Goal: Task Accomplishment & Management: Manage account settings

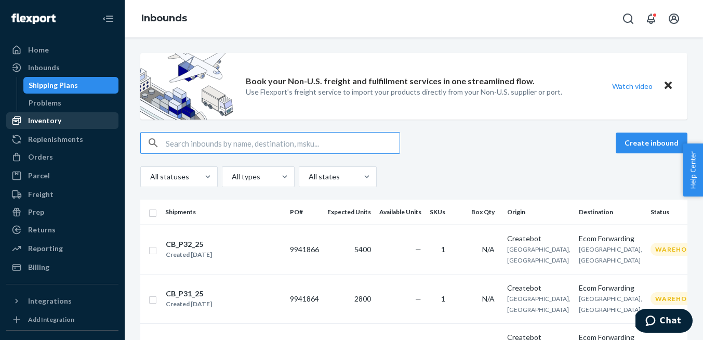
click at [60, 117] on div "Inventory" at bounding box center [62, 120] width 110 height 15
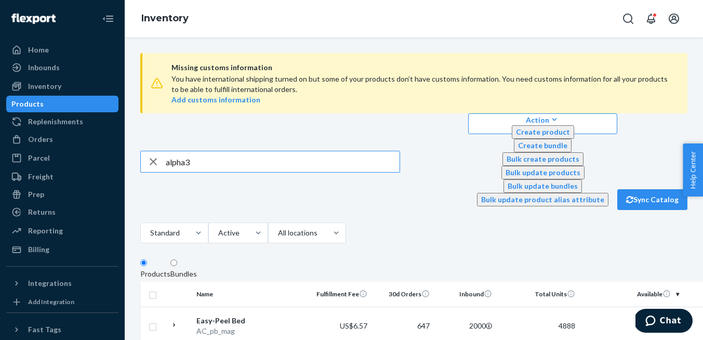
type input "alpha3"
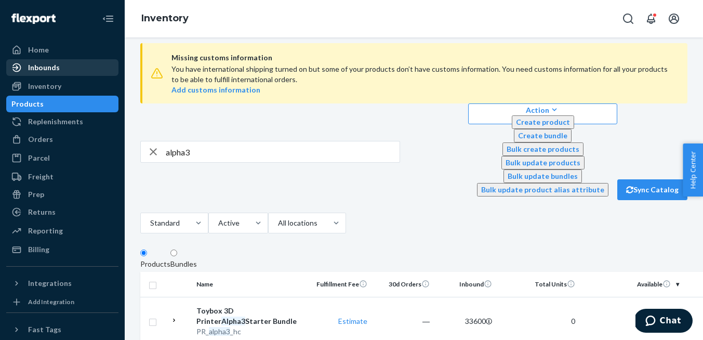
click at [52, 62] on div "Inbounds" at bounding box center [44, 67] width 32 height 10
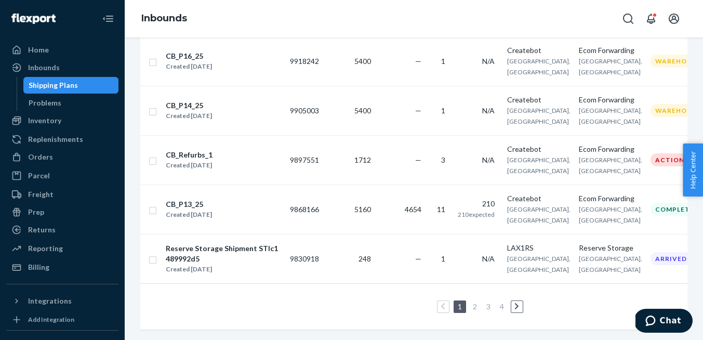
scroll to position [1377, 0]
click at [191, 111] on div "CB_P14_25" at bounding box center [189, 105] width 46 height 10
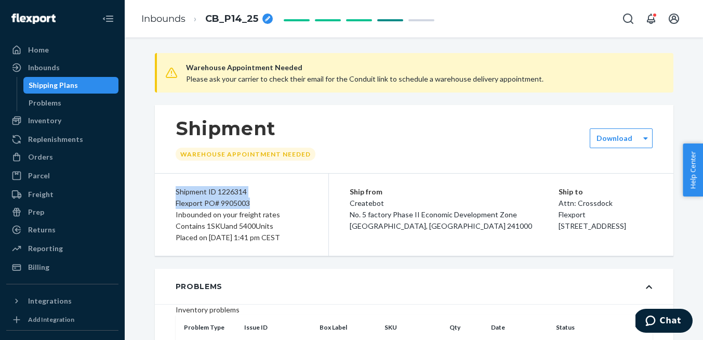
drag, startPoint x: 251, startPoint y: 204, endPoint x: 173, endPoint y: 193, distance: 79.2
click at [173, 193] on div "Shipment ID 1226314 Flexport PO# 9905003 Inbounded on your freight rates Contai…" at bounding box center [242, 214] width 174 height 82
copy div "Shipment ID 1226314 Flexport PO# 9905003"
click at [68, 64] on div "Inbounds" at bounding box center [62, 67] width 110 height 15
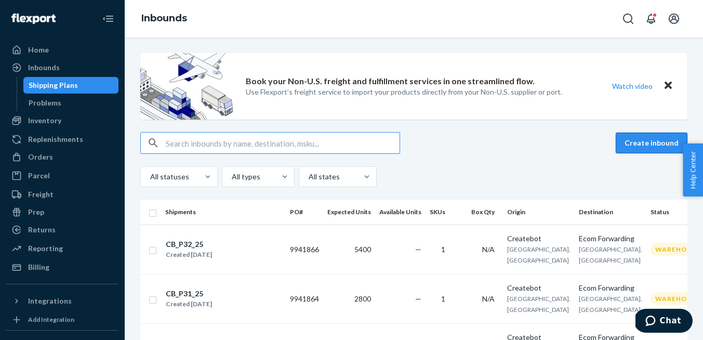
click at [657, 147] on button "Create inbound" at bounding box center [651, 142] width 72 height 21
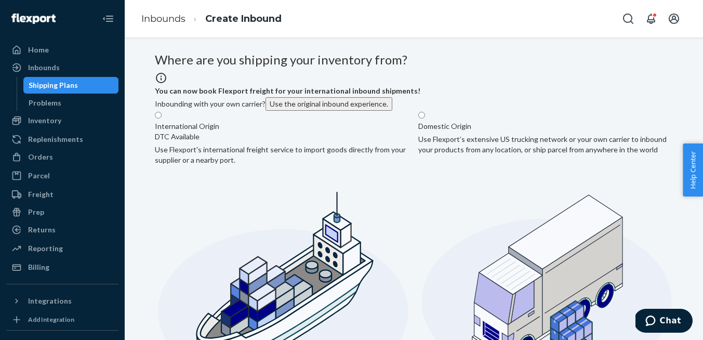
click at [388, 111] on button "Use the original inbound experience." at bounding box center [328, 104] width 127 height 14
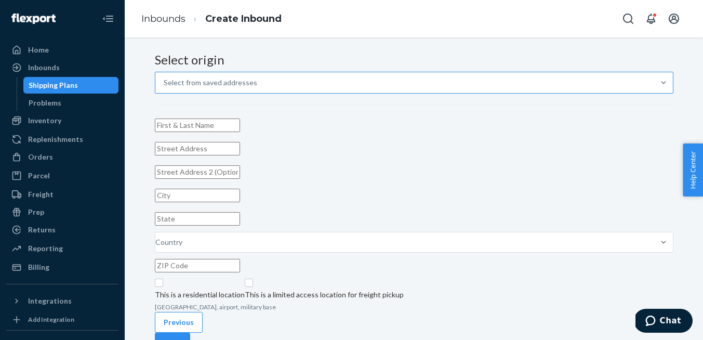
click at [340, 93] on div "Select from saved addresses" at bounding box center [404, 82] width 499 height 21
click at [165, 88] on input "Select from saved addresses" at bounding box center [164, 82] width 1 height 10
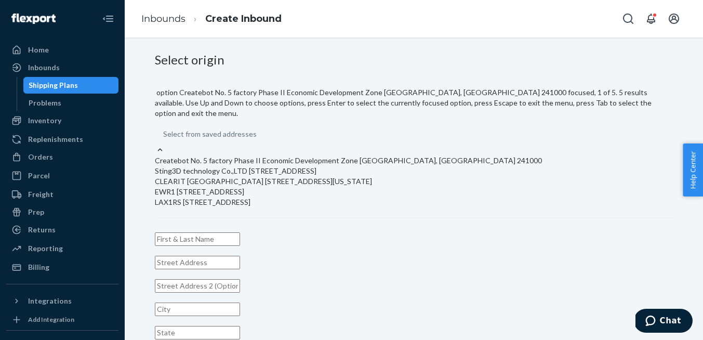
click at [339, 155] on div "Createbot No. 5 factory Phase II Economic Development Zone [GEOGRAPHIC_DATA], […" at bounding box center [414, 160] width 518 height 10
click at [164, 139] on input "option Createbot No. 5 factory Phase II Economic Development Zone [GEOGRAPHIC_D…" at bounding box center [163, 134] width 1 height 10
type input "Createbot"
type input "[GEOGRAPHIC_DATA]"
type input "Anhui"
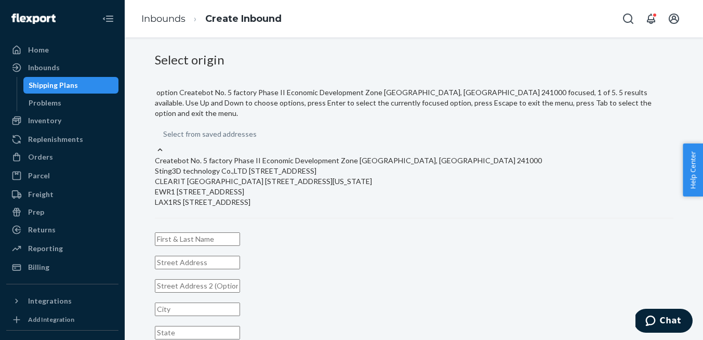
type input "241000"
type input "No. 5 factory Phase II Economic Development Zone"
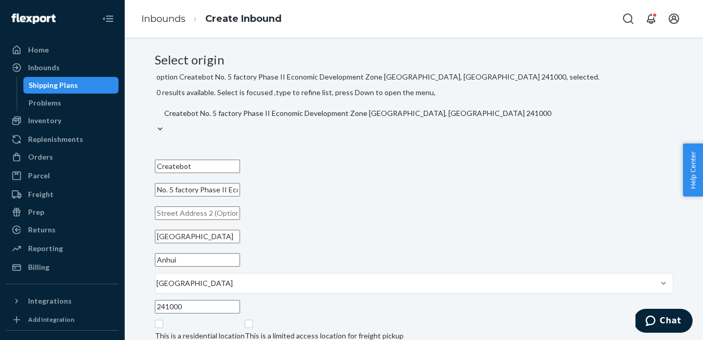
scroll to position [80, 0]
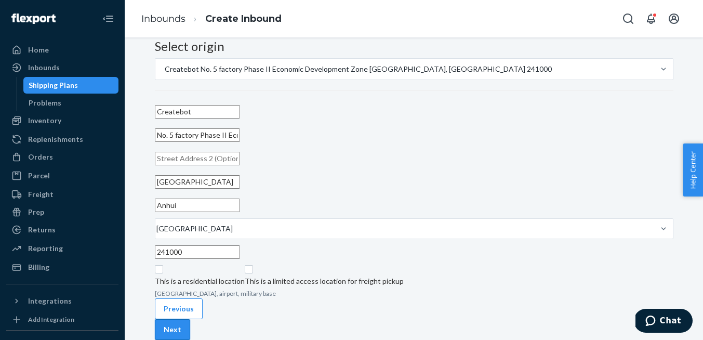
click at [190, 319] on button "Next" at bounding box center [172, 329] width 35 height 21
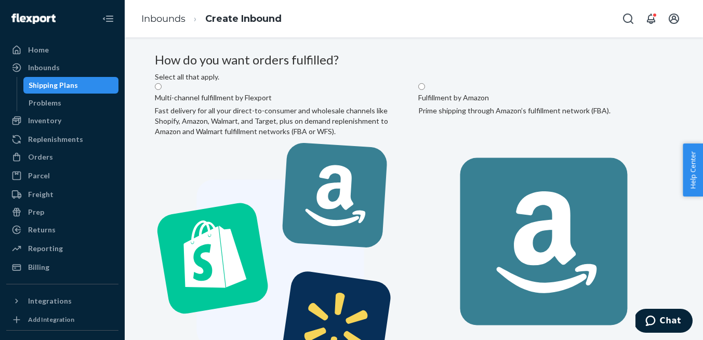
click at [367, 155] on label "Multi-channel fulfillment by Flexport Fast delivery for all your direct-to-cons…" at bounding box center [282, 238] width 255 height 312
click at [162, 90] on input "Multi-channel fulfillment by Flexport Fast delivery for all your direct-to-cons…" at bounding box center [158, 86] width 7 height 7
radio input "true"
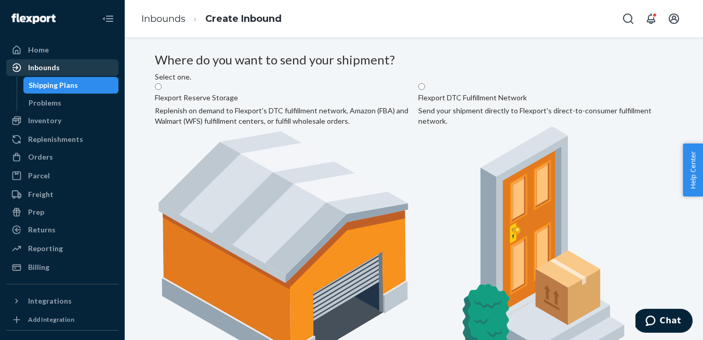
click at [33, 71] on div "Inbounds" at bounding box center [44, 67] width 32 height 10
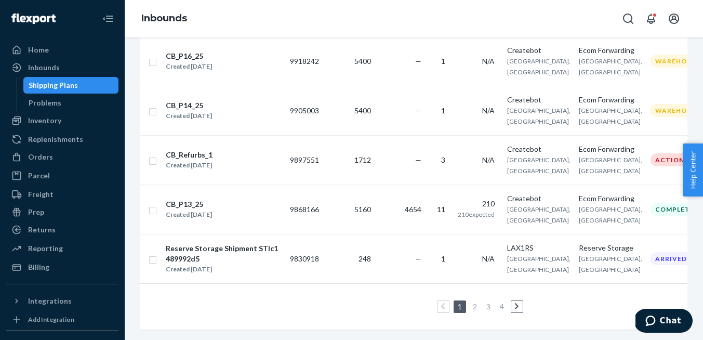
scroll to position [1257, 0]
click at [196, 12] on div "CB_P14_2_25" at bounding box center [189, 7] width 46 height 10
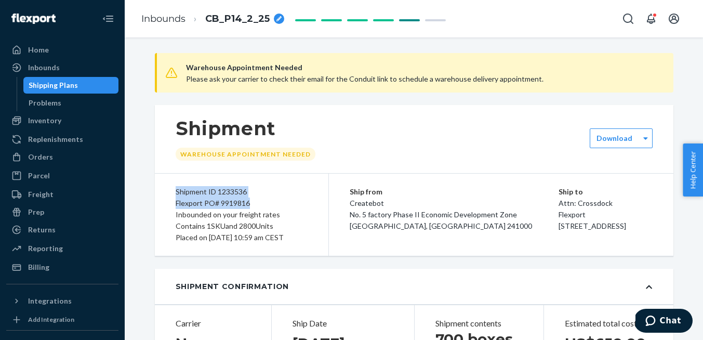
drag, startPoint x: 249, startPoint y: 204, endPoint x: 172, endPoint y: 194, distance: 77.5
click at [172, 194] on div "Shipment ID 1233536 Flexport PO# 9919816 Inbounded on your freight rates Contai…" at bounding box center [242, 214] width 174 height 82
copy div "Shipment ID 1233536 Flexport PO# 9919816"
